Goal: Find specific page/section: Find specific page/section

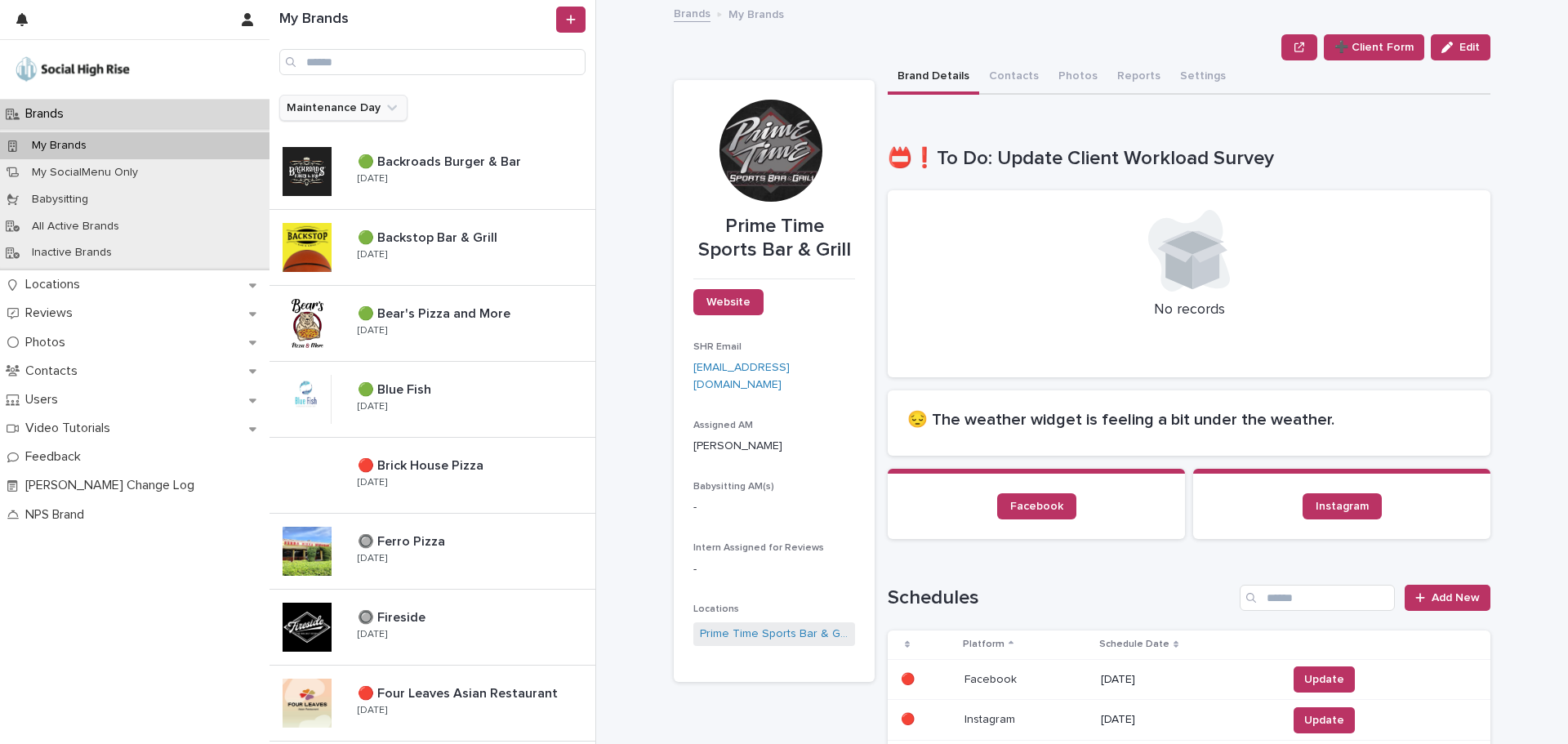
click at [387, 111] on icon "Maintenance Day" at bounding box center [392, 108] width 17 height 17
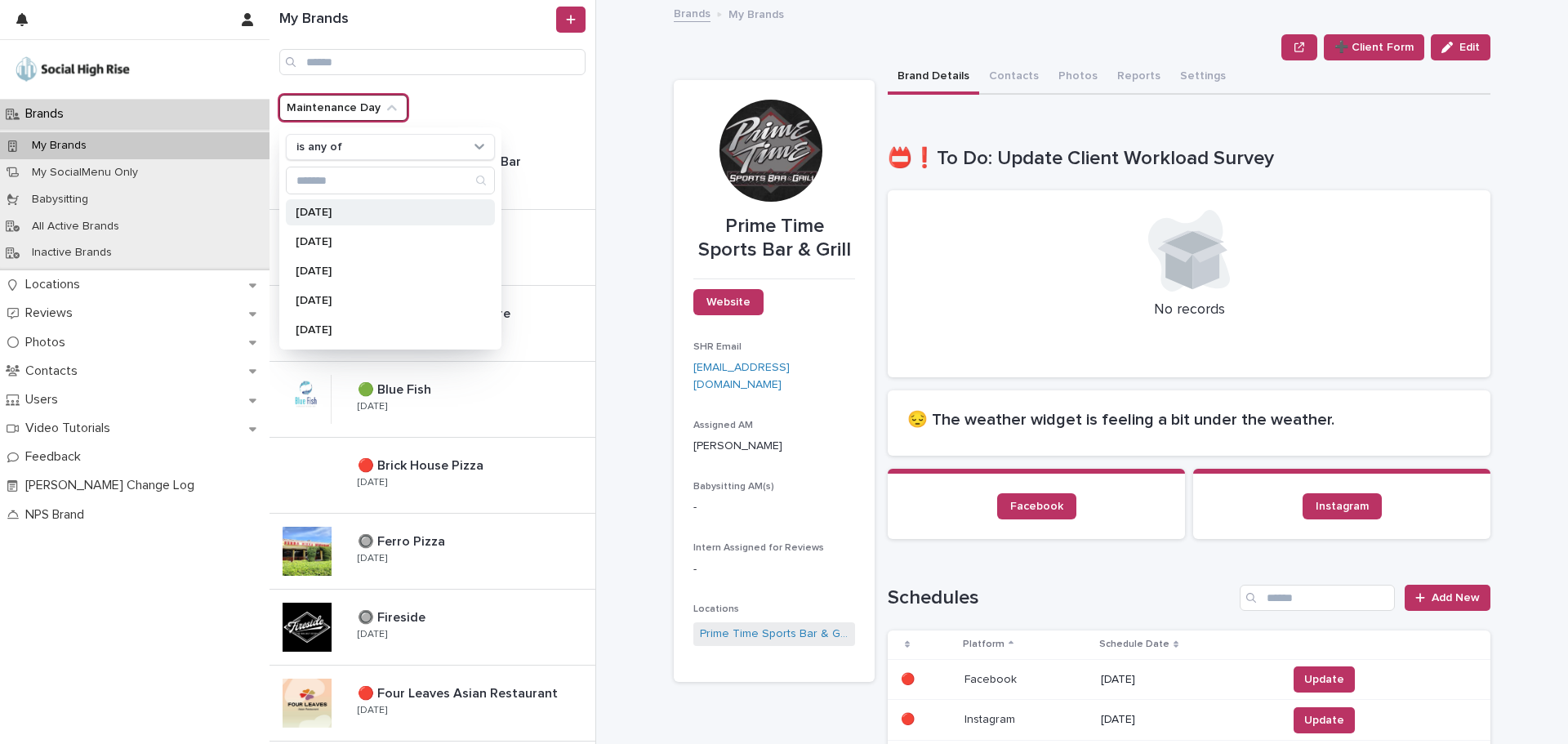
click at [367, 207] on p "[DATE]" at bounding box center [382, 213] width 173 height 12
click at [353, 247] on p "[DATE]" at bounding box center [382, 242] width 173 height 12
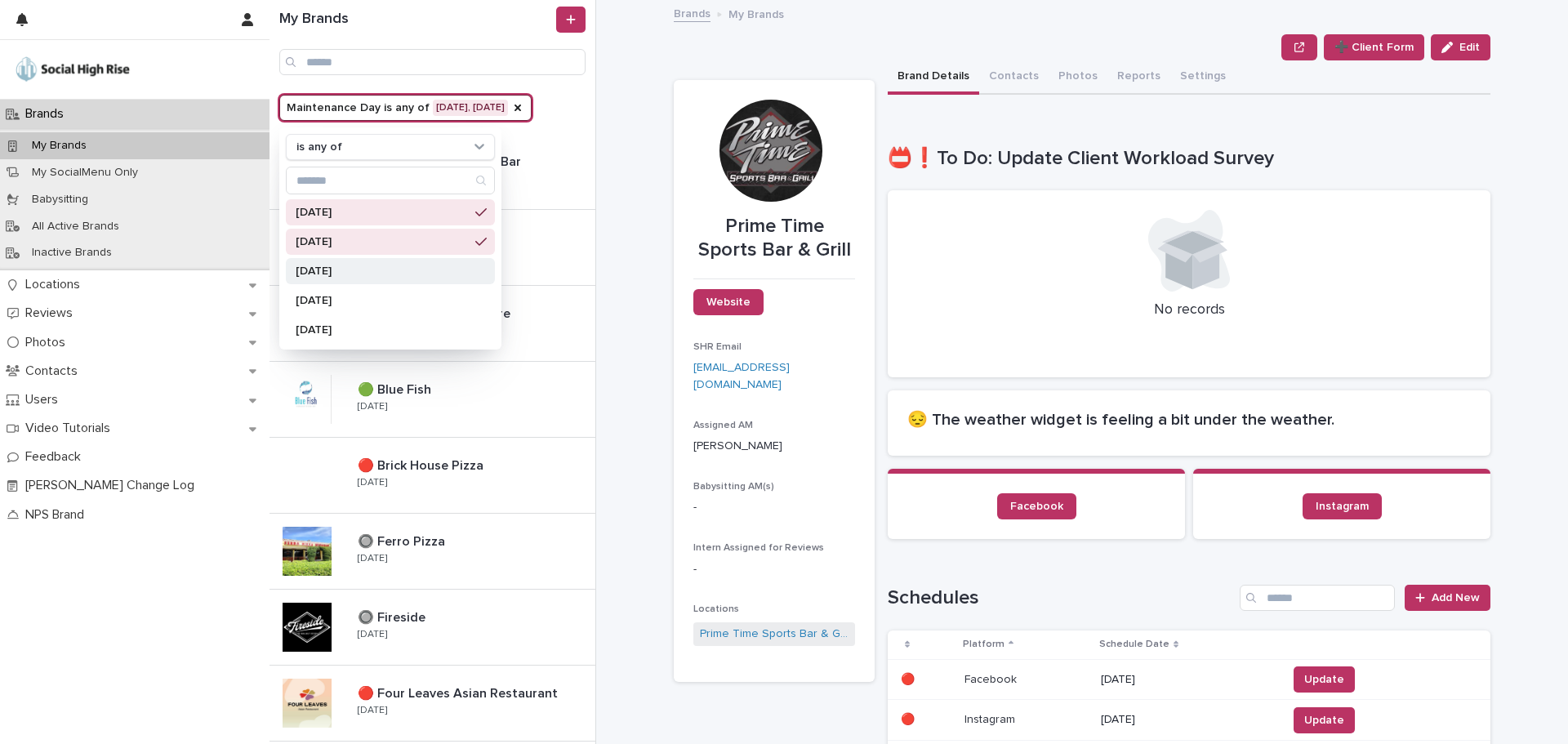
click at [353, 270] on p "[DATE]" at bounding box center [382, 271] width 173 height 12
click at [348, 307] on div "[DATE]" at bounding box center [391, 300] width 210 height 26
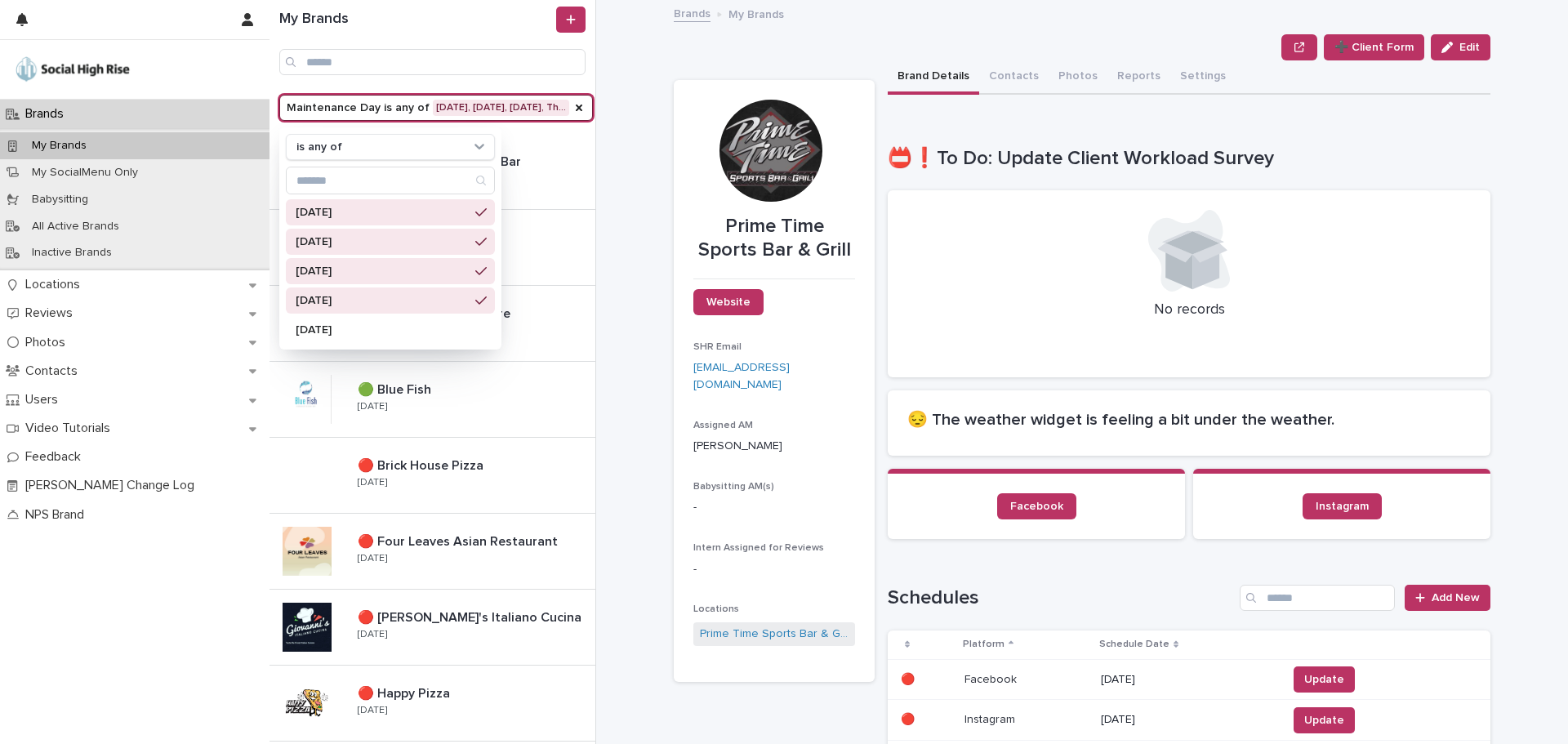
click at [674, 229] on section "Prime Time Sports Bar & Grill Website SHR Email [EMAIL_ADDRESS][DOMAIN_NAME] As…" at bounding box center [775, 381] width 201 height 602
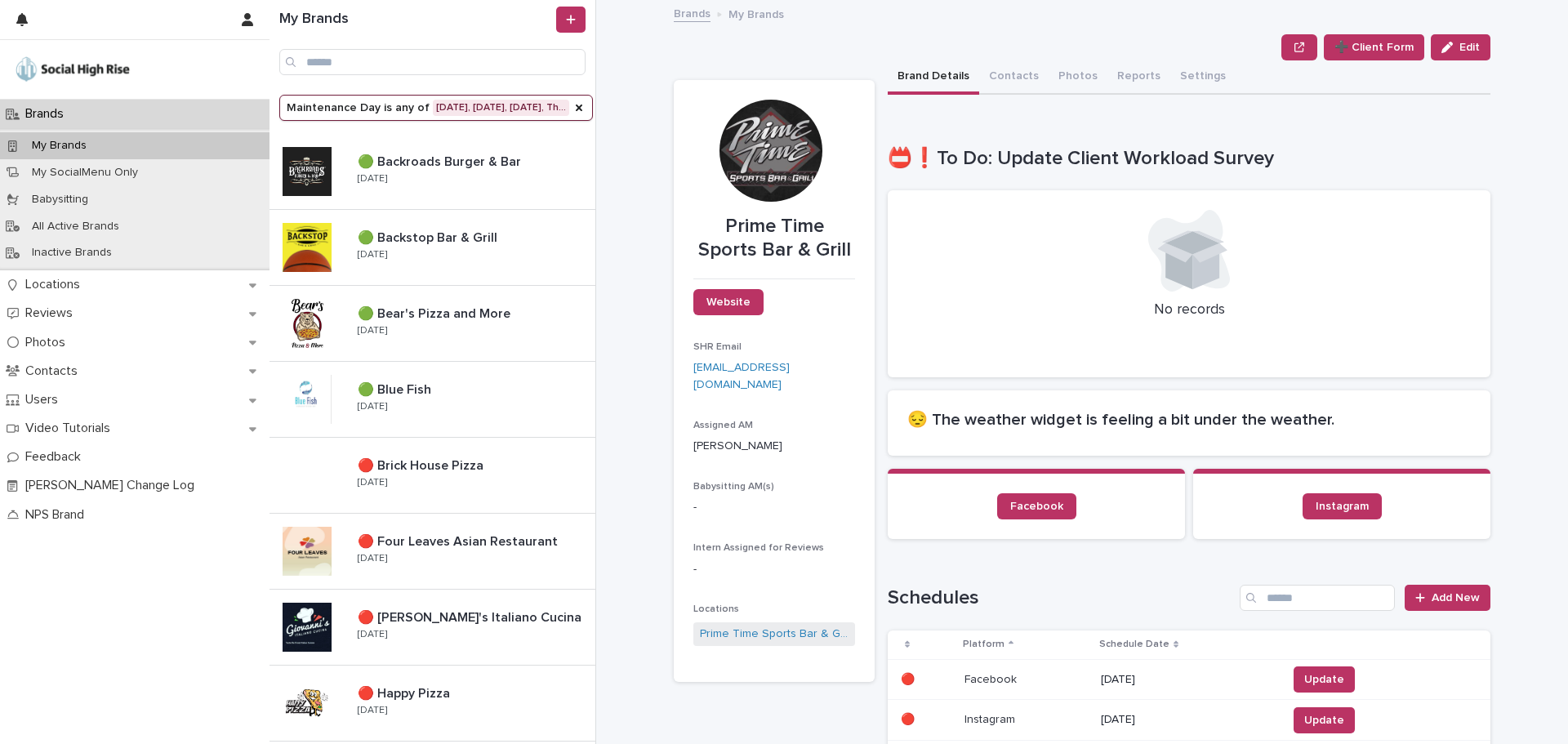
click at [519, 172] on div "🟢 Backroads Burger & Bar 🟢 Backroads Burger & Bar [DATE]" at bounding box center [471, 171] width 251 height 47
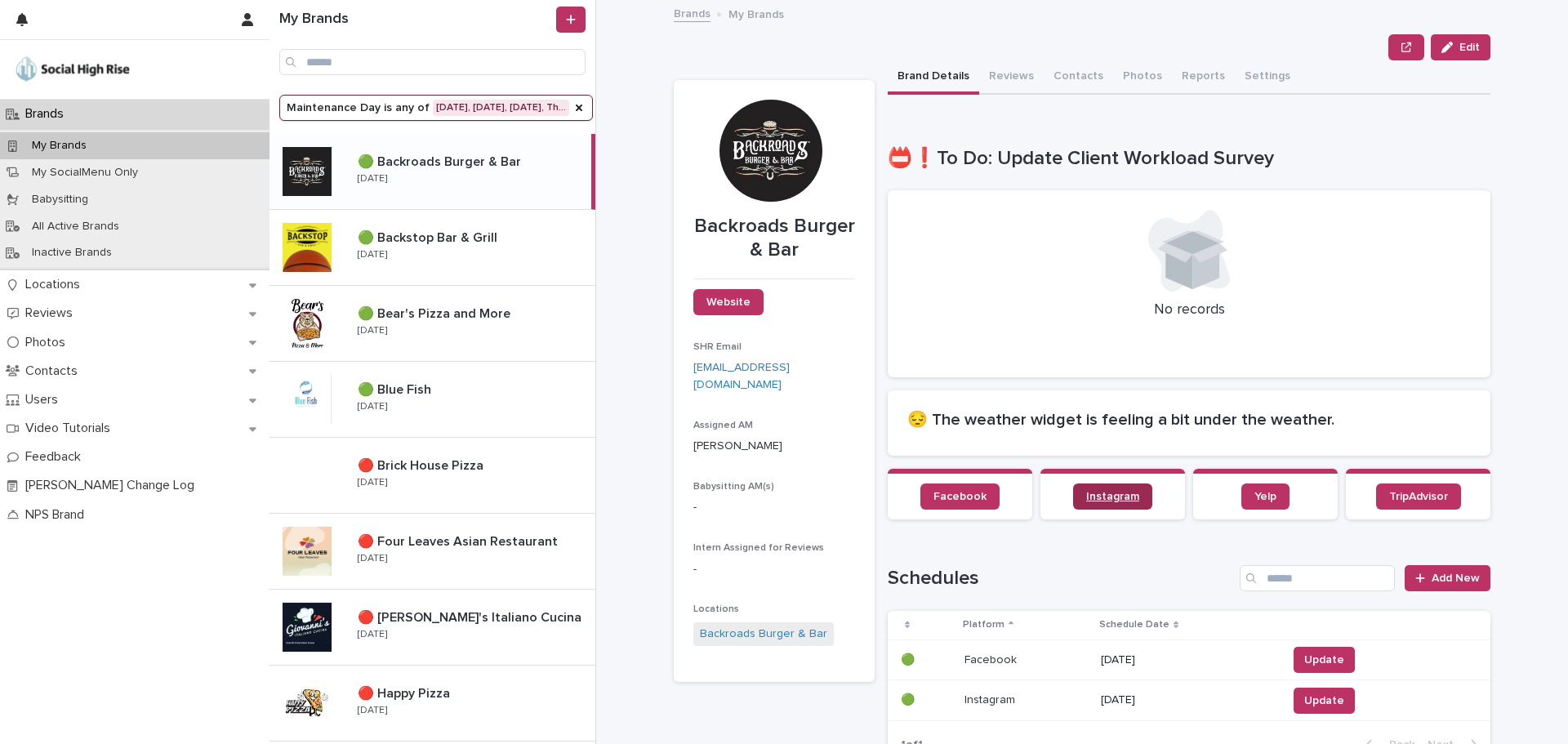
click at [1094, 490] on link "Instagram" at bounding box center [1112, 496] width 79 height 26
